Goal: Check status: Check status

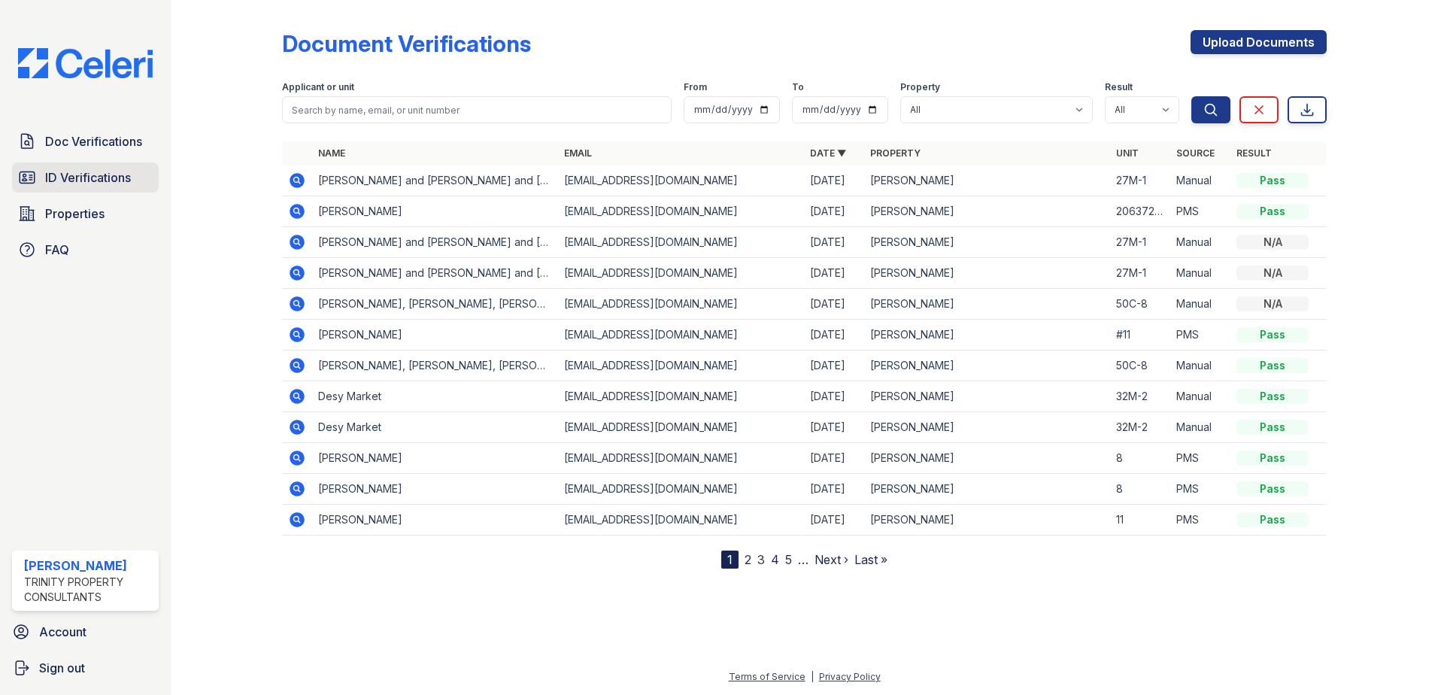
click at [83, 169] on span "ID Verifications" at bounding box center [88, 177] width 86 height 18
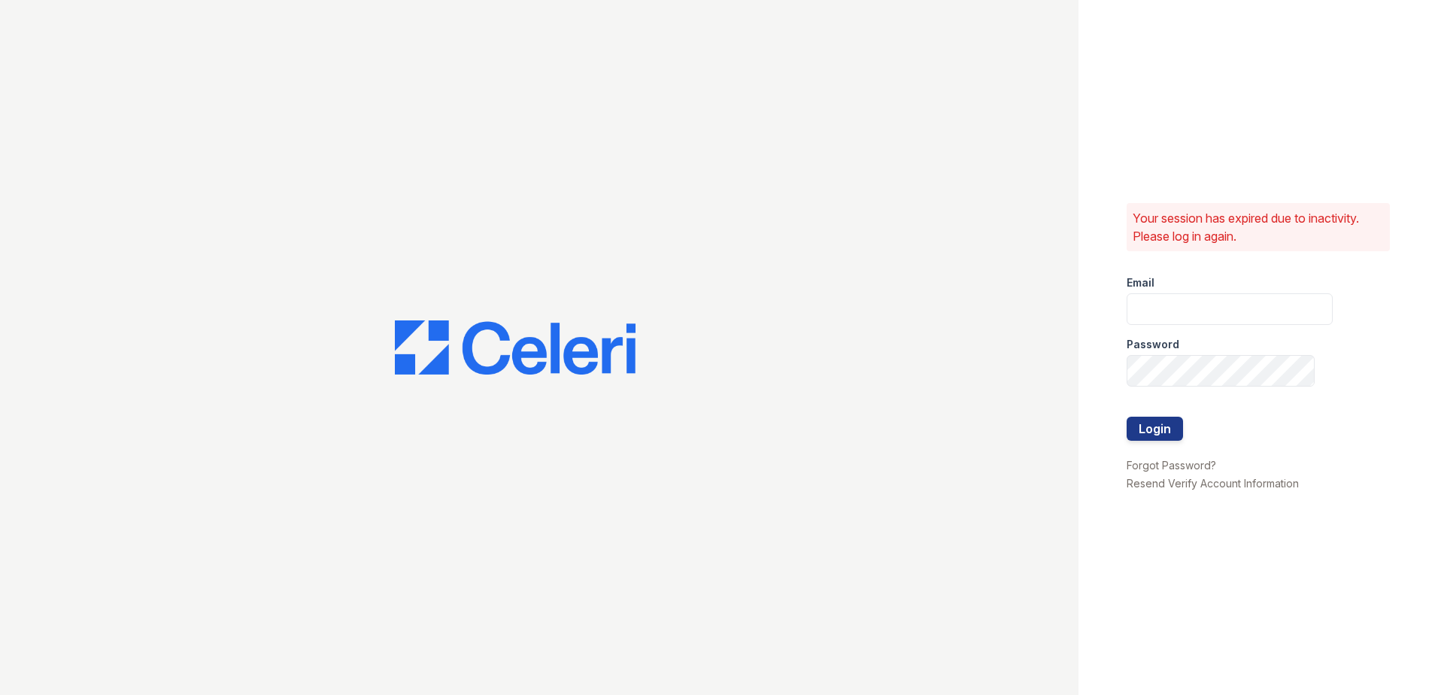
type input "Renewwaltham@trinity-pm.com"
click at [1158, 432] on button "Login" at bounding box center [1155, 429] width 56 height 24
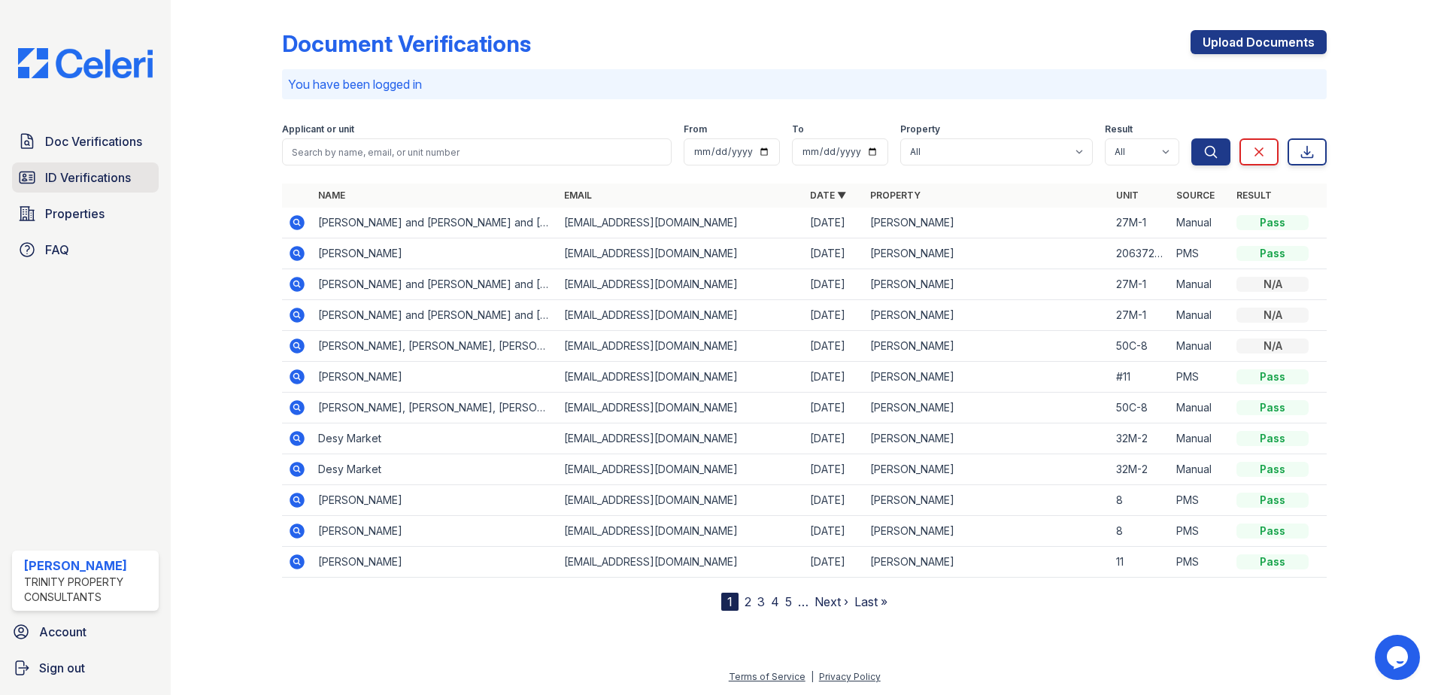
click at [113, 178] on span "ID Verifications" at bounding box center [88, 177] width 86 height 18
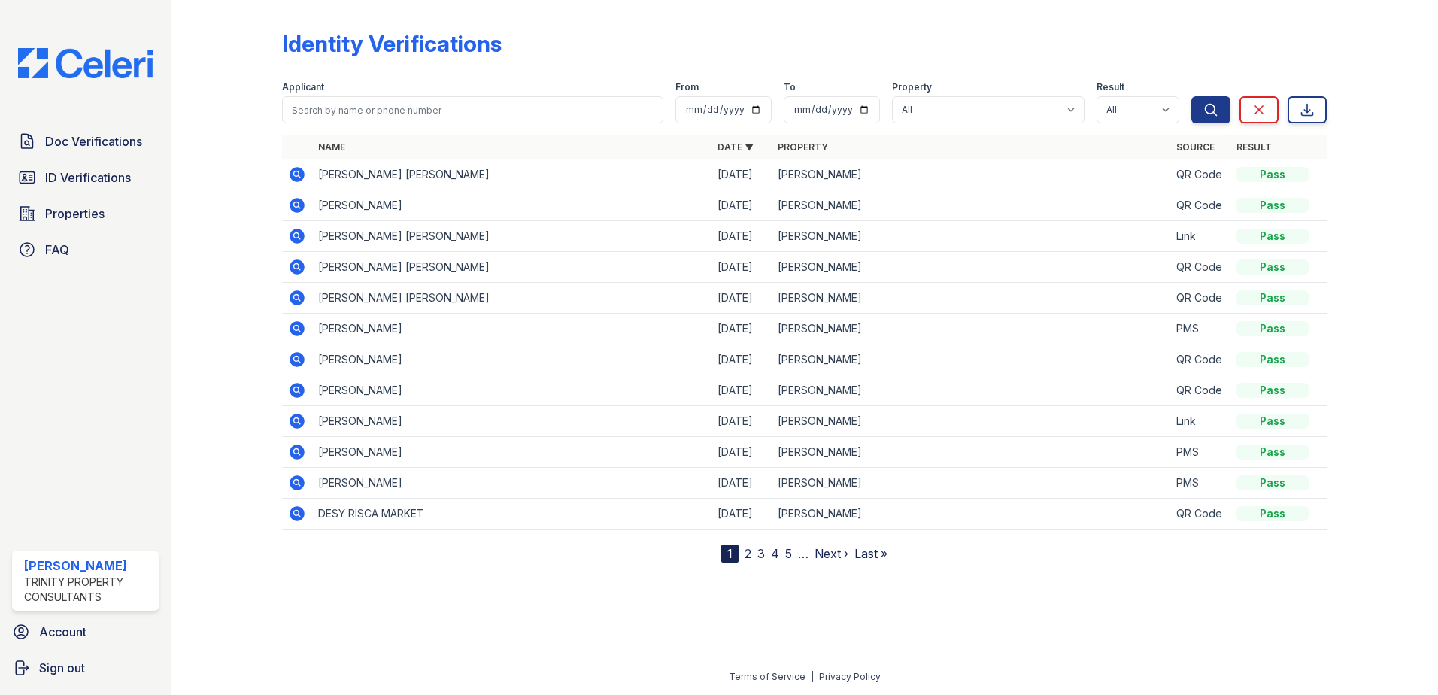
click at [263, 112] on div at bounding box center [238, 284] width 87 height 557
drag, startPoint x: 220, startPoint y: 150, endPoint x: 221, endPoint y: 167, distance: 16.6
click at [221, 167] on div at bounding box center [238, 284] width 87 height 557
click at [219, 220] on div at bounding box center [238, 284] width 87 height 557
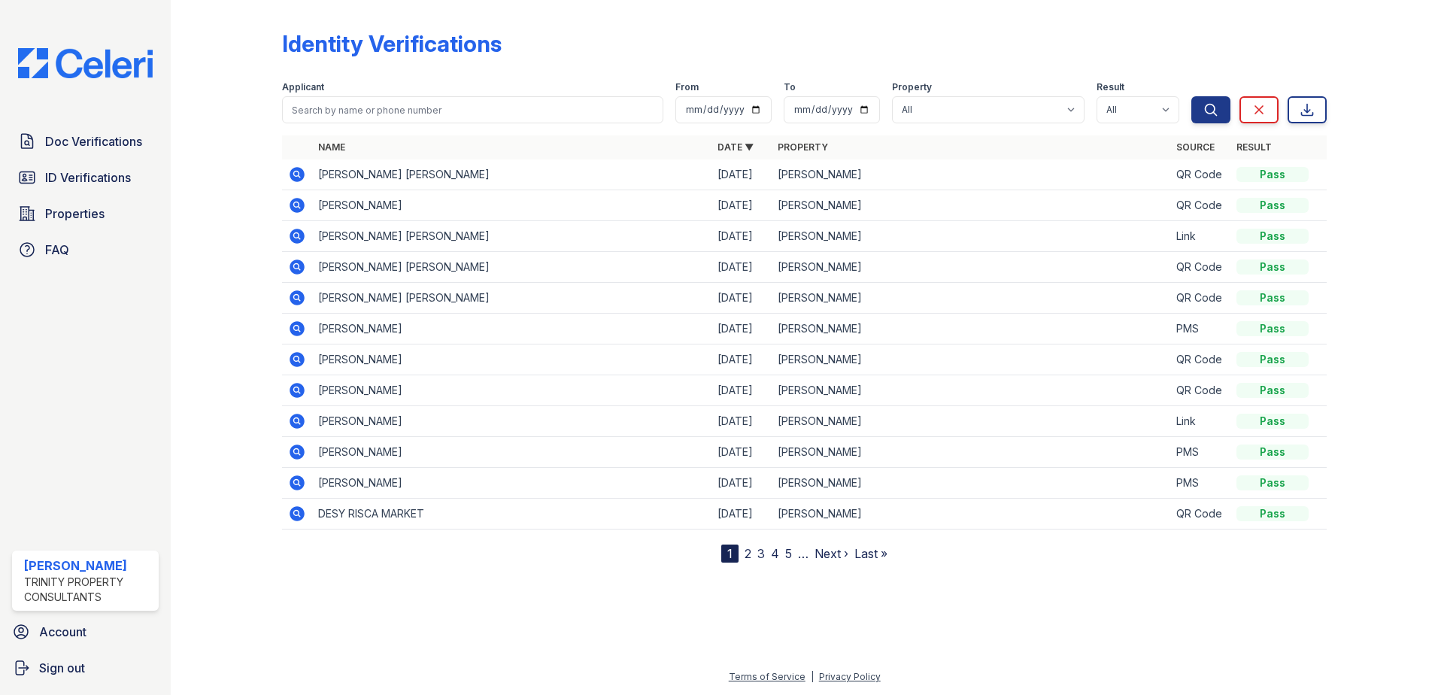
click at [220, 217] on div at bounding box center [238, 284] width 87 height 557
drag, startPoint x: 220, startPoint y: 217, endPoint x: 228, endPoint y: 228, distance: 14.0
click at [228, 228] on div at bounding box center [238, 284] width 87 height 557
drag, startPoint x: 0, startPoint y: 604, endPoint x: 348, endPoint y: 177, distance: 550.5
click at [251, 214] on div at bounding box center [238, 284] width 87 height 557
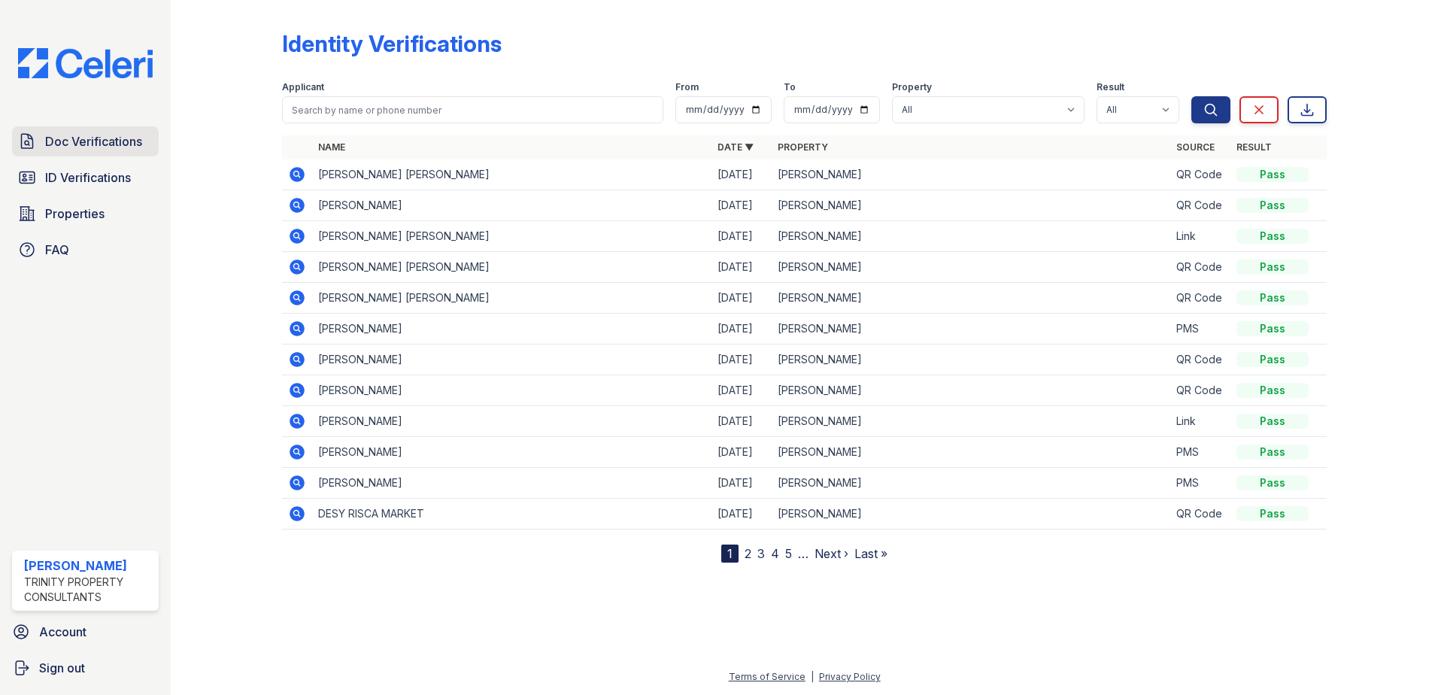
click at [124, 144] on span "Doc Verifications" at bounding box center [93, 141] width 97 height 18
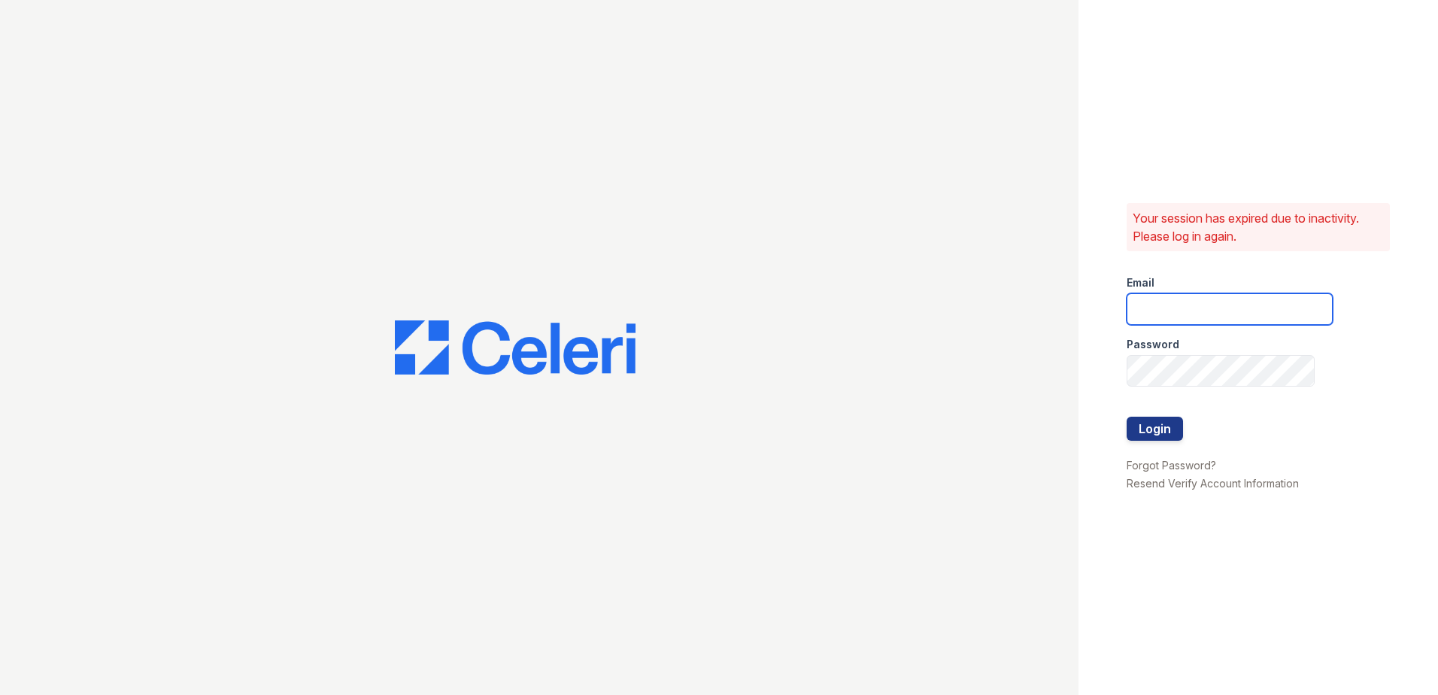
type input "Renewwaltham@trinity-pm.com"
click at [1160, 428] on button "Login" at bounding box center [1155, 429] width 56 height 24
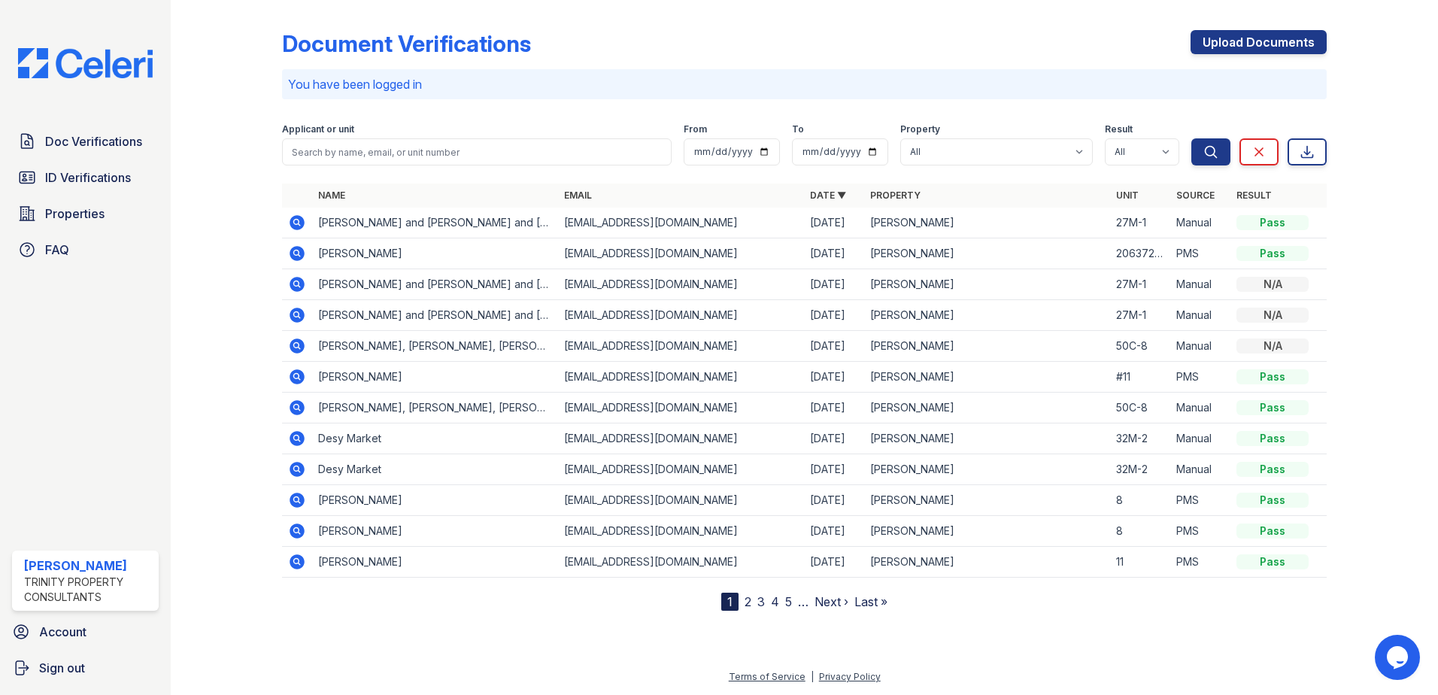
drag, startPoint x: 295, startPoint y: 366, endPoint x: 298, endPoint y: 374, distance: 8.1
click at [296, 366] on td at bounding box center [297, 377] width 30 height 31
click at [298, 374] on icon at bounding box center [297, 377] width 18 height 18
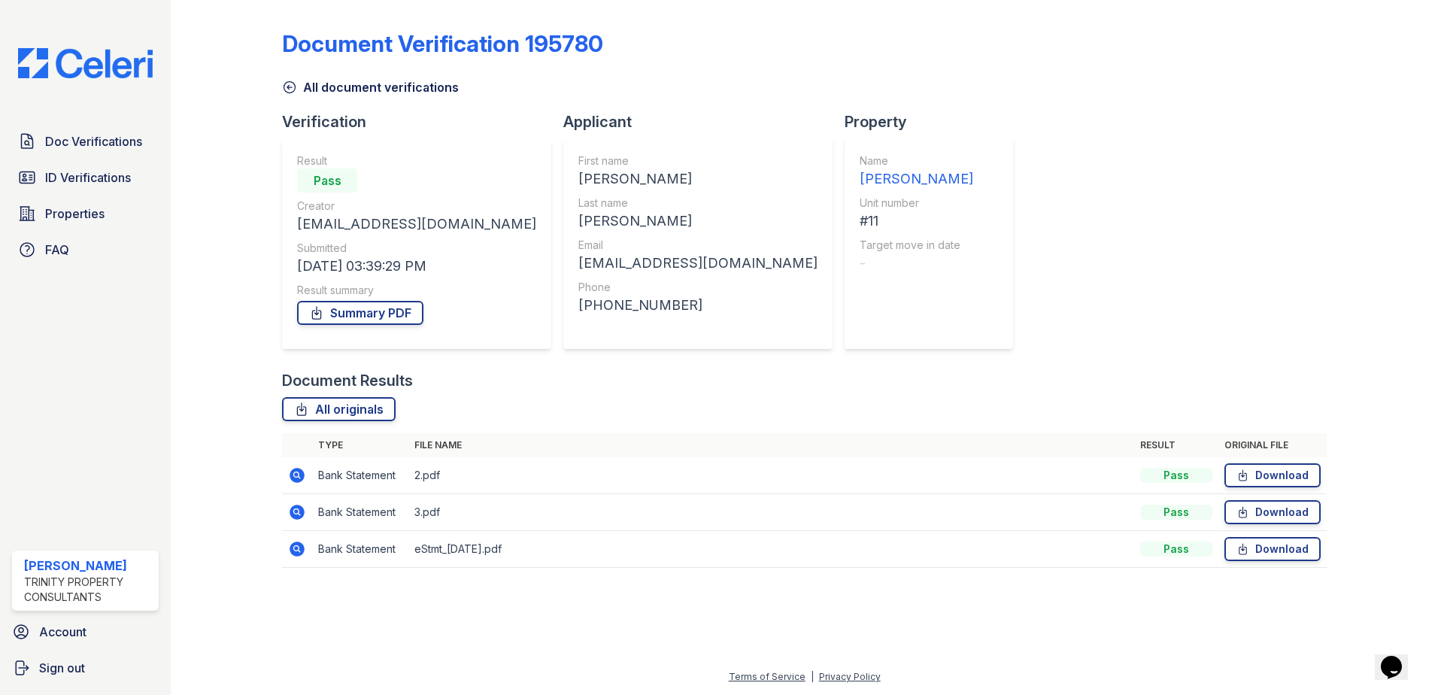
click at [489, 550] on td "eStmt_2025-03-27.pdf" at bounding box center [771, 549] width 726 height 37
click at [326, 551] on td "Bank Statement" at bounding box center [360, 549] width 96 height 37
click at [293, 549] on icon at bounding box center [297, 548] width 15 height 15
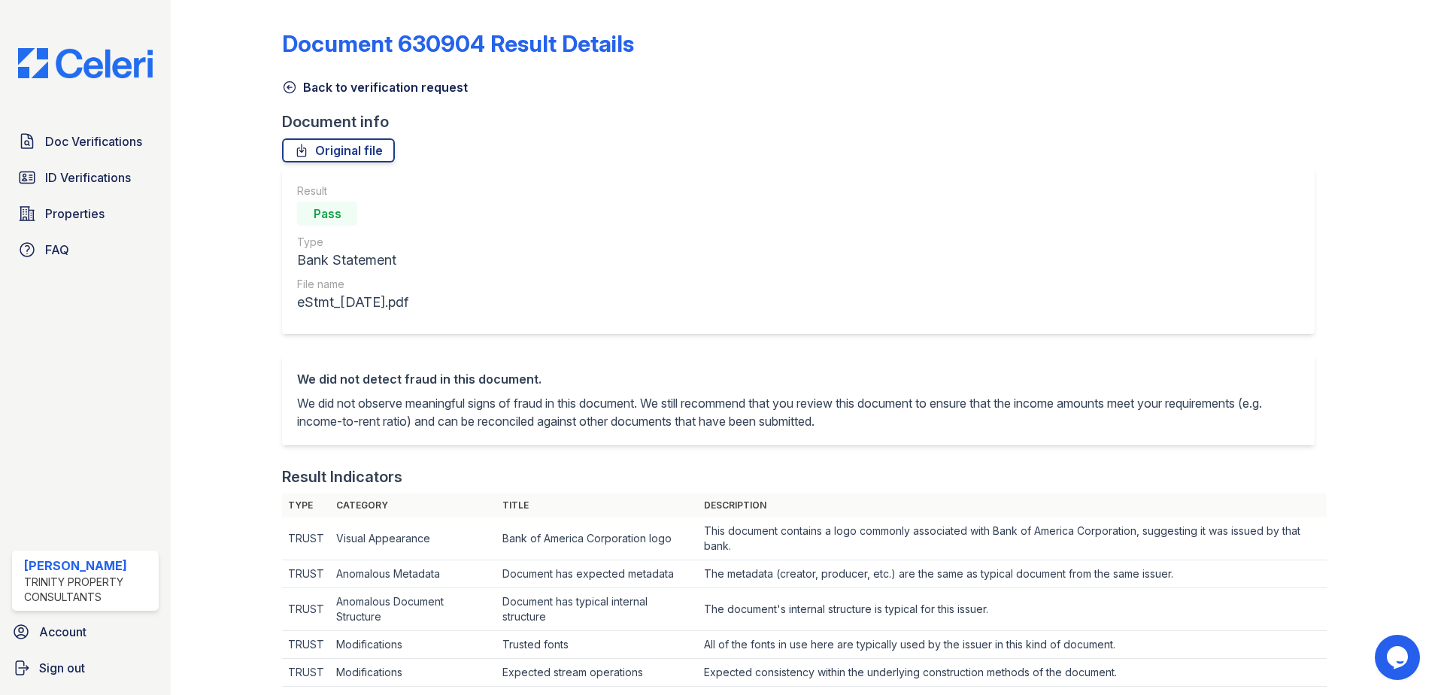
click at [834, 463] on div "We did not detect fraud in this document. We did not observe meaningful signs o…" at bounding box center [804, 410] width 1045 height 111
click at [911, 37] on div "Document 630904 Result Details" at bounding box center [804, 49] width 1045 height 39
drag, startPoint x: 1063, startPoint y: 29, endPoint x: 1018, endPoint y: 87, distance: 73.9
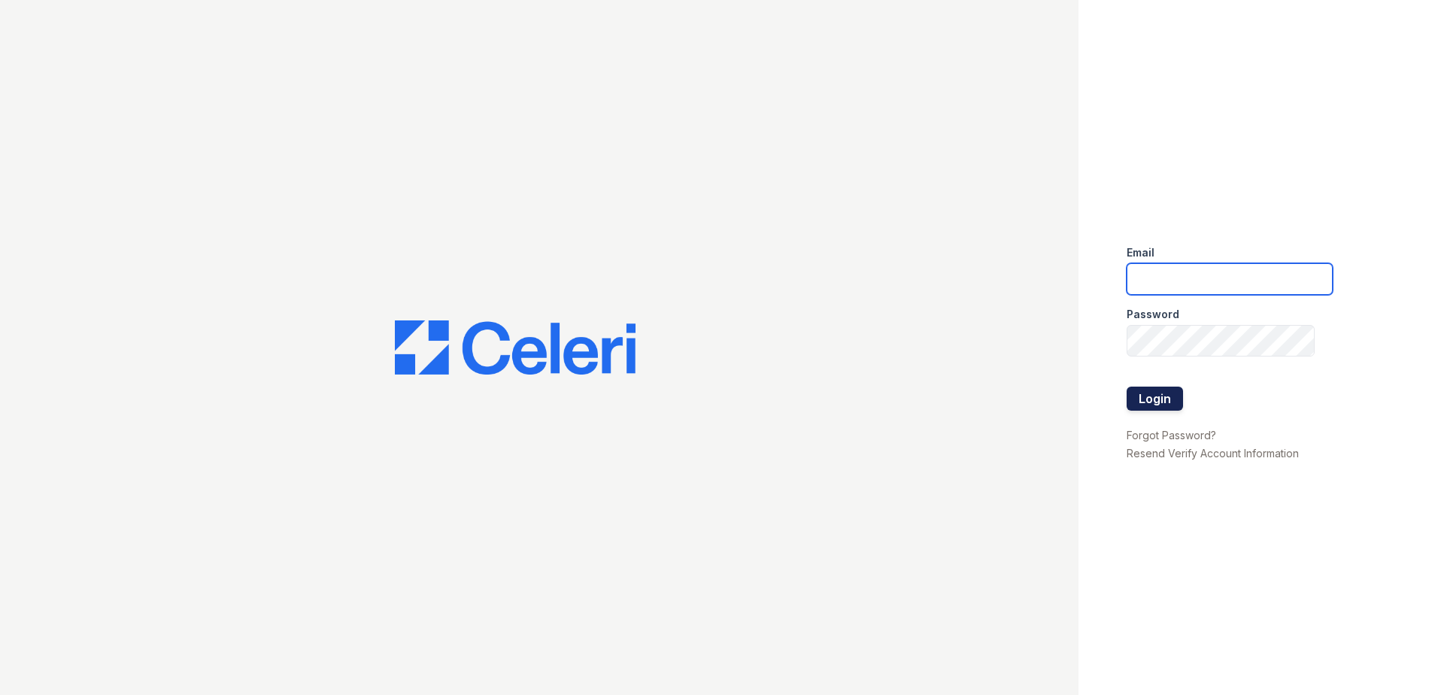
type input "[EMAIL_ADDRESS][DOMAIN_NAME]"
drag, startPoint x: 1152, startPoint y: 387, endPoint x: 1154, endPoint y: 399, distance: 12.9
click at [1154, 399] on button "Login" at bounding box center [1155, 399] width 56 height 24
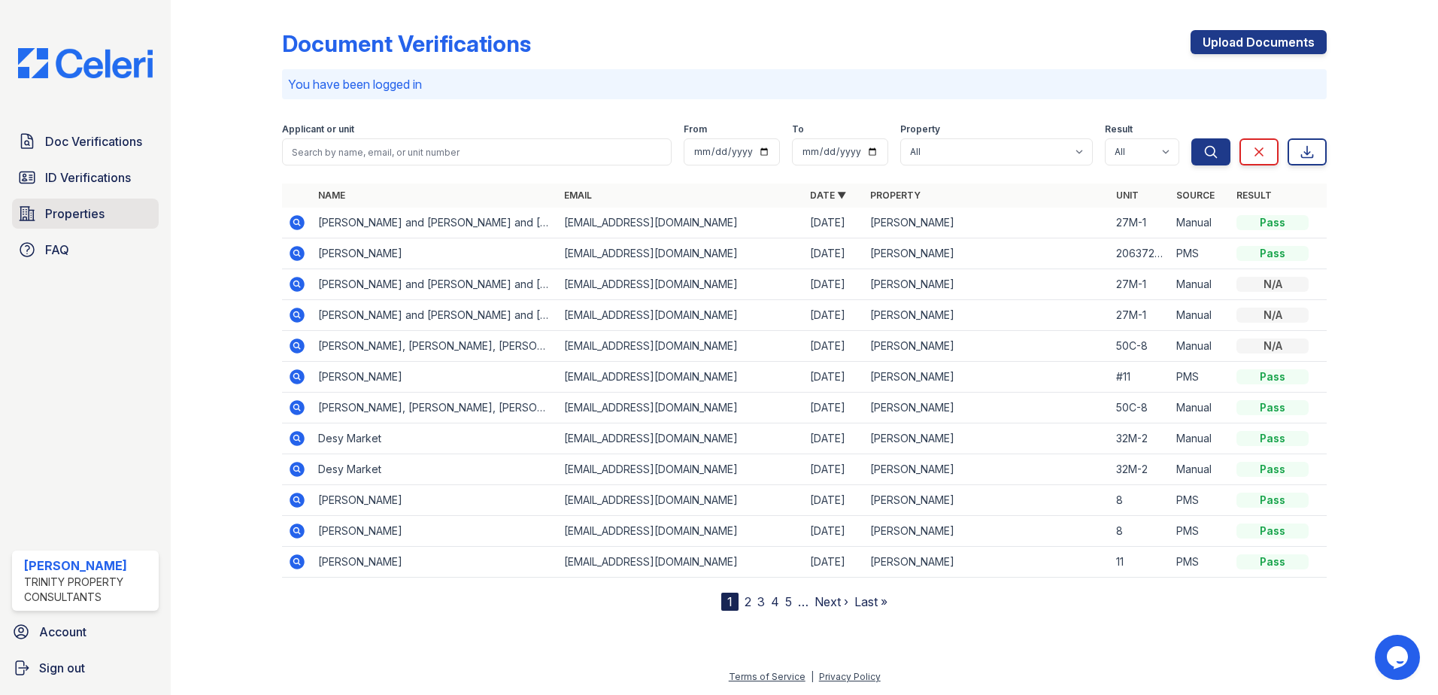
click at [74, 210] on span "Properties" at bounding box center [74, 214] width 59 height 18
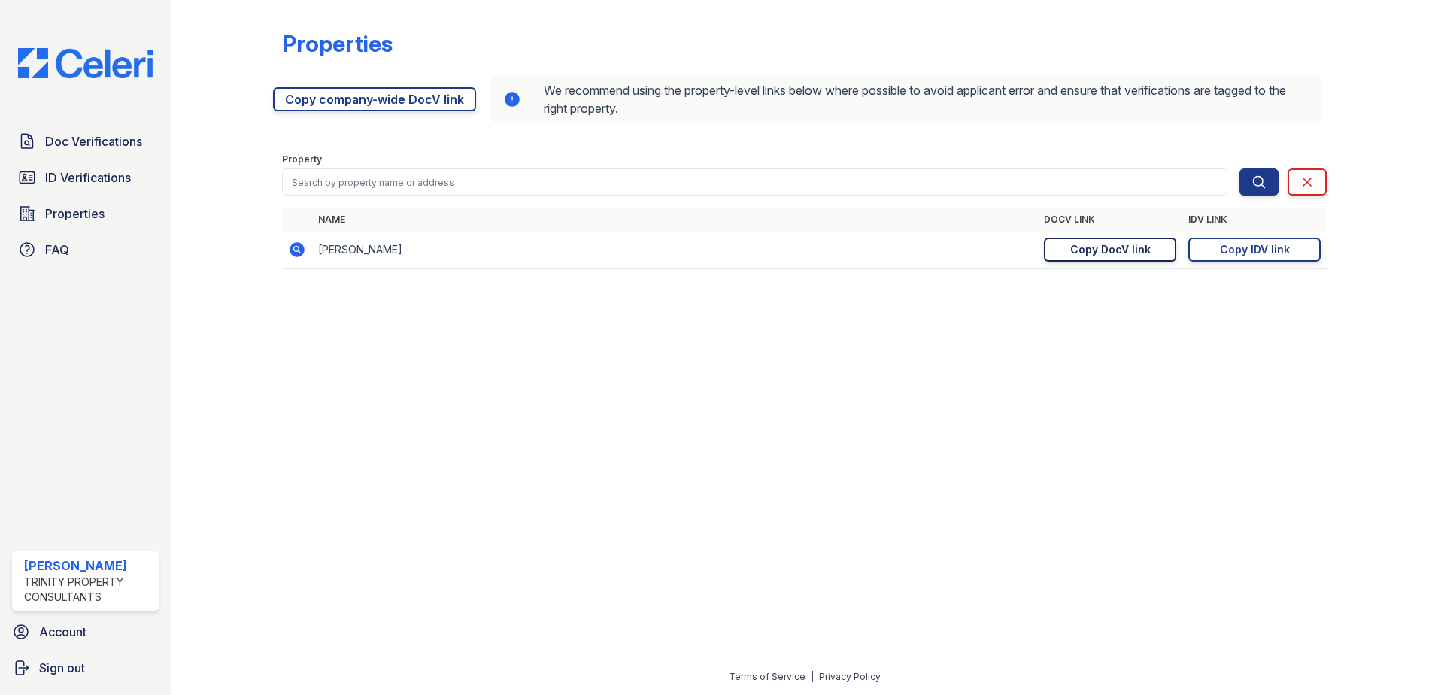
click at [1093, 244] on div "Copy DocV link" at bounding box center [1110, 249] width 80 height 15
click at [885, 334] on div at bounding box center [804, 488] width 1219 height 360
